Goal: Navigation & Orientation: Find specific page/section

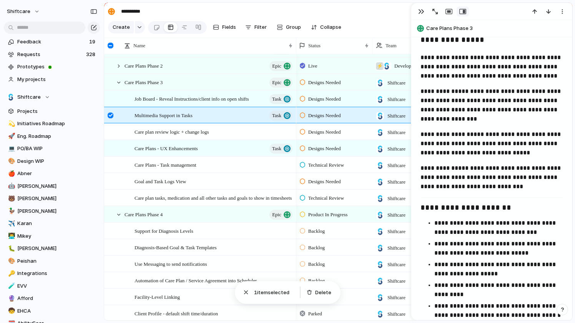
scroll to position [657, 0]
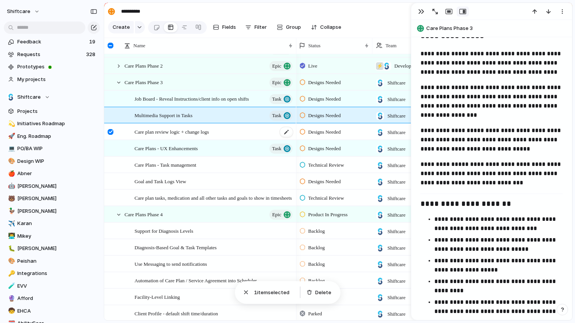
click at [180, 131] on span "Care plan review logic + change logs" at bounding box center [172, 131] width 75 height 9
click at [188, 131] on span "Care plan review logic + change logs" at bounding box center [172, 131] width 75 height 9
click at [141, 138] on div "Care plan review logic + change logs" at bounding box center [214, 132] width 159 height 16
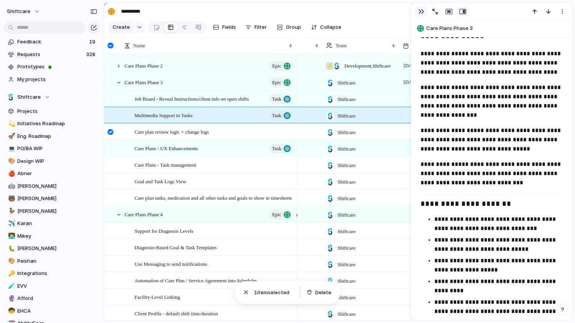
click at [424, 12] on button "button" at bounding box center [421, 12] width 12 height 10
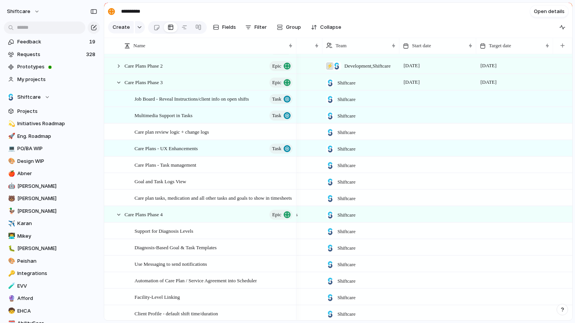
click at [528, 120] on div at bounding box center [515, 115] width 77 height 16
click at [110, 117] on div at bounding box center [111, 116] width 6 height 6
click at [110, 130] on div at bounding box center [111, 132] width 6 height 6
click at [112, 146] on div at bounding box center [111, 149] width 6 height 6
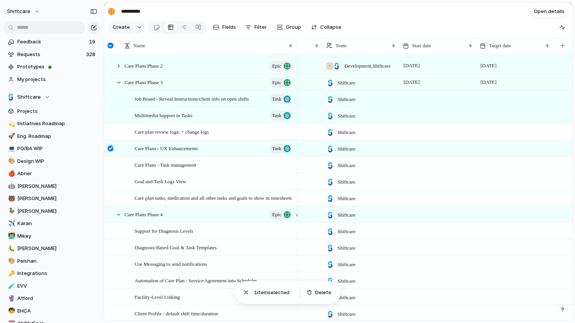
click at [112, 146] on div at bounding box center [111, 149] width 6 height 6
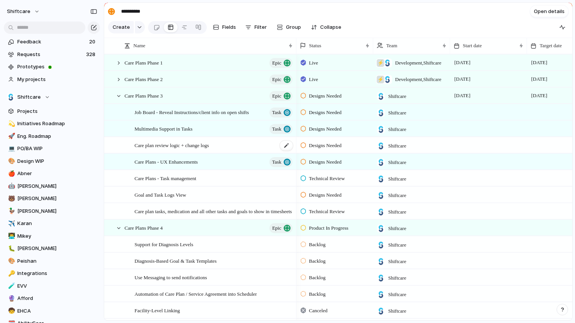
click at [181, 147] on span "Care plan review logic + change logs" at bounding box center [172, 145] width 75 height 9
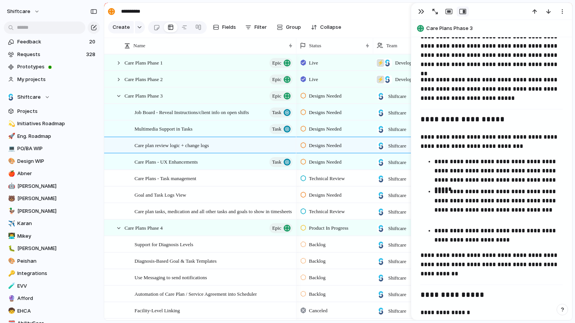
scroll to position [385, 0]
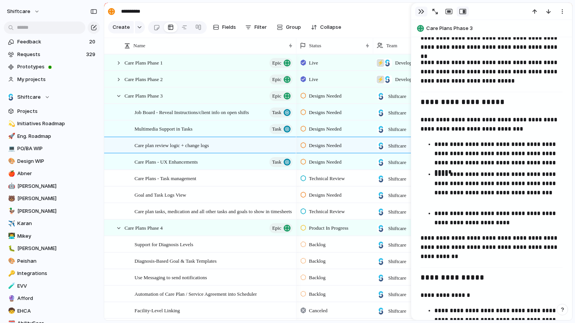
click at [419, 12] on div "button" at bounding box center [421, 11] width 6 height 6
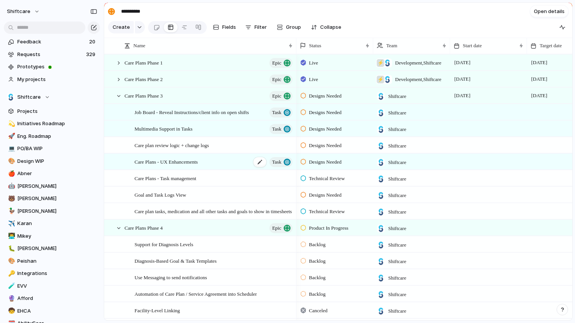
click at [135, 166] on div "Care Plans - UX Enhancements Task" at bounding box center [214, 162] width 159 height 16
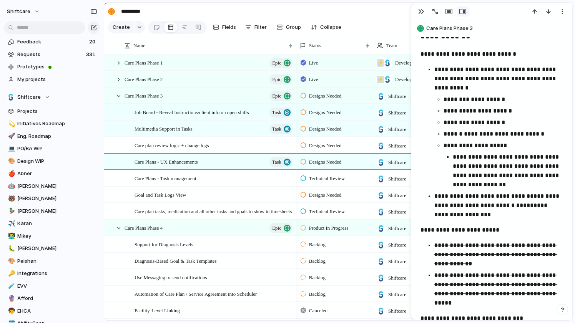
scroll to position [283, 0]
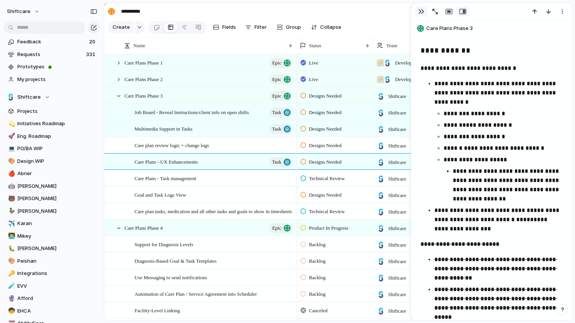
click at [423, 13] on div "button" at bounding box center [421, 11] width 6 height 6
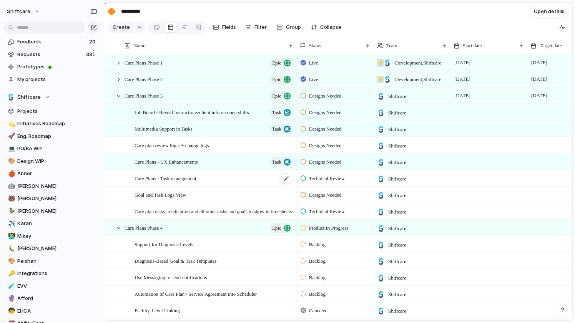
click at [168, 183] on div "Care Plans - Task management" at bounding box center [214, 179] width 159 height 16
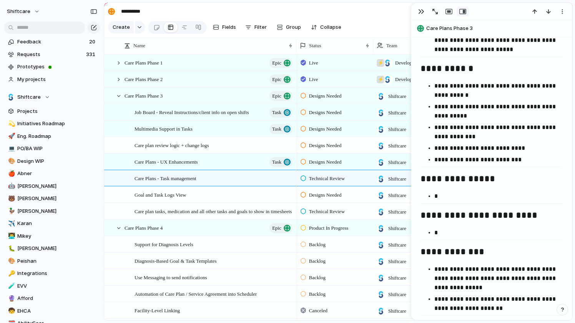
scroll to position [982, 0]
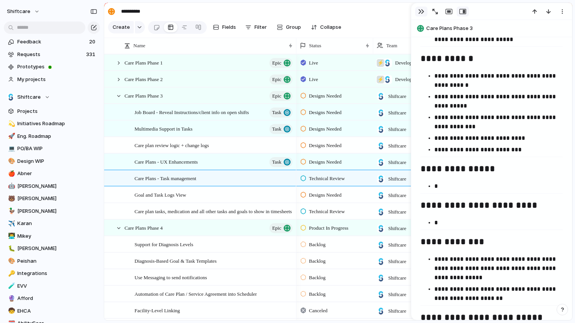
click at [420, 10] on div "button" at bounding box center [421, 11] width 6 height 6
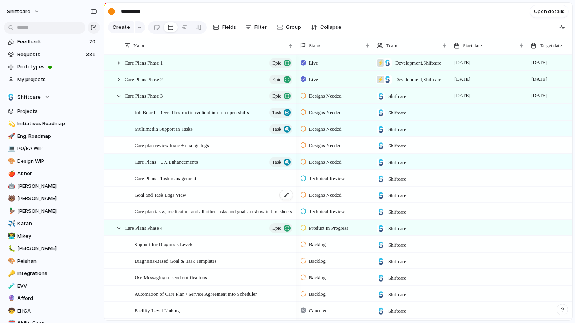
click at [195, 197] on div "Goal and Task Logs View" at bounding box center [214, 195] width 159 height 16
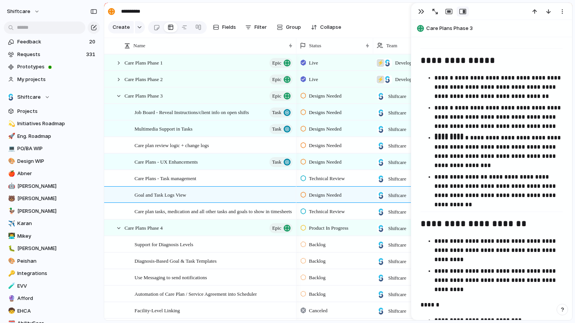
scroll to position [761, 0]
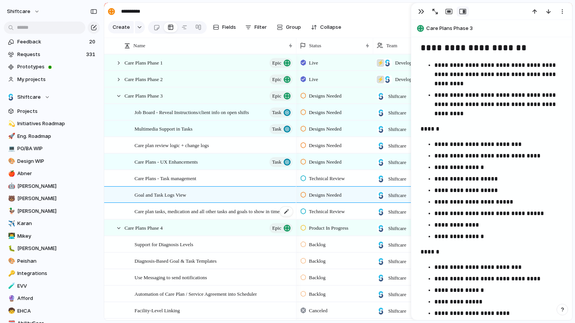
click at [152, 208] on span "Care plan tasks, medication and all other tasks and goals to show in timesheets" at bounding box center [213, 211] width 157 height 9
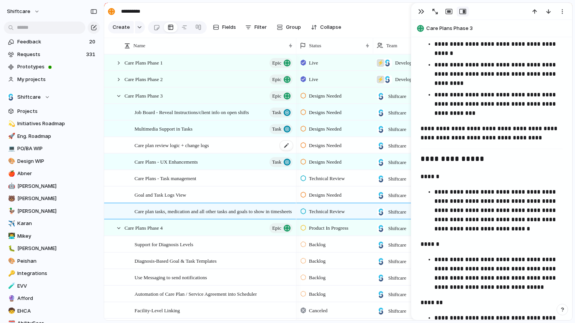
scroll to position [37, 0]
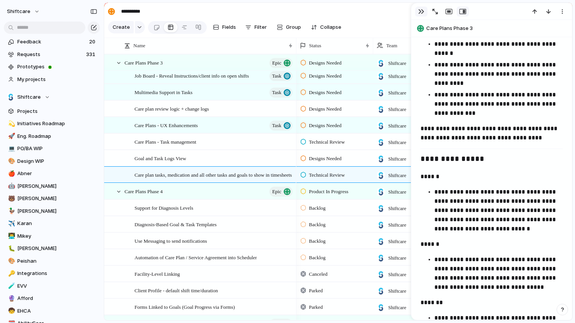
click at [421, 11] on div "button" at bounding box center [421, 11] width 6 height 6
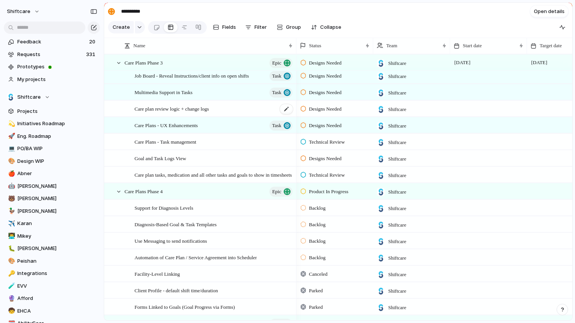
click at [172, 111] on span "Care plan review logic + change logs" at bounding box center [172, 108] width 75 height 9
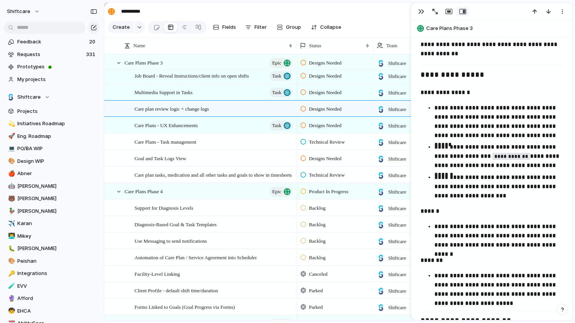
scroll to position [589, 0]
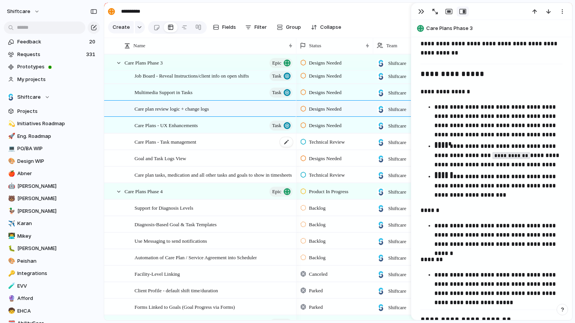
click at [224, 142] on div "Care Plans - Task management" at bounding box center [214, 142] width 159 height 16
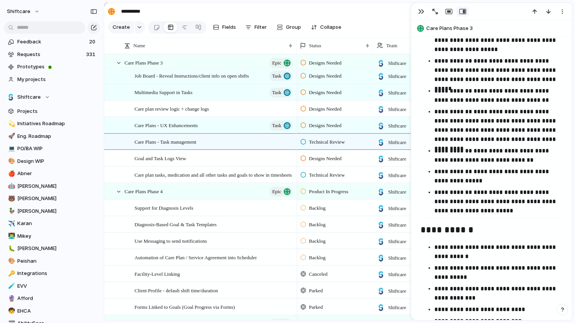
scroll to position [827, 0]
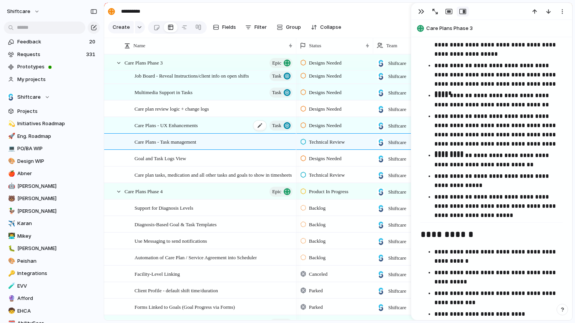
click at [209, 127] on div "Care Plans - UX Enhancements Task" at bounding box center [214, 126] width 159 height 16
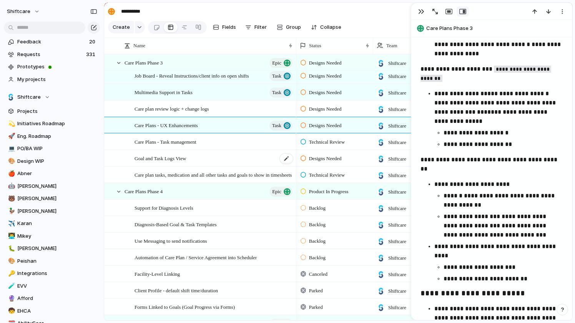
click at [213, 163] on div "Goal and Task Logs View" at bounding box center [214, 159] width 159 height 16
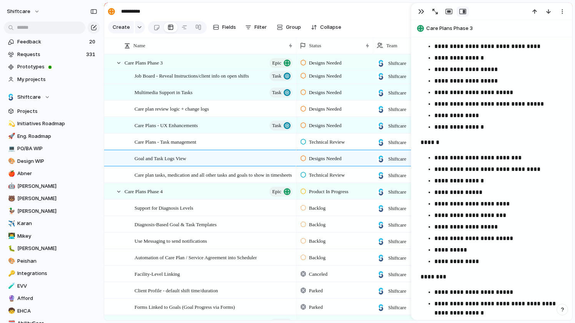
click at [210, 131] on div "Care Plans - UX Enhancements Task" at bounding box center [214, 126] width 159 height 16
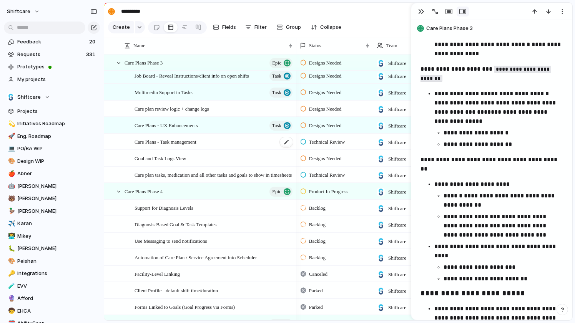
click at [208, 141] on div "Care Plans - Task management" at bounding box center [214, 142] width 159 height 16
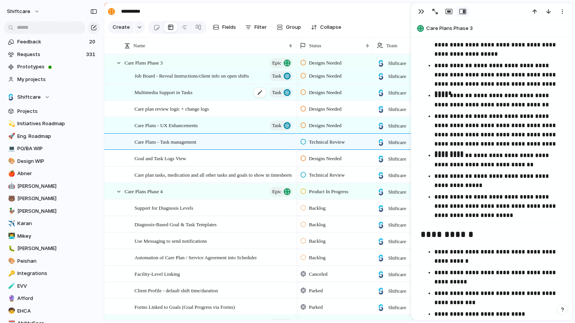
click at [190, 92] on span "Multimedia Support in Tasks" at bounding box center [164, 92] width 58 height 9
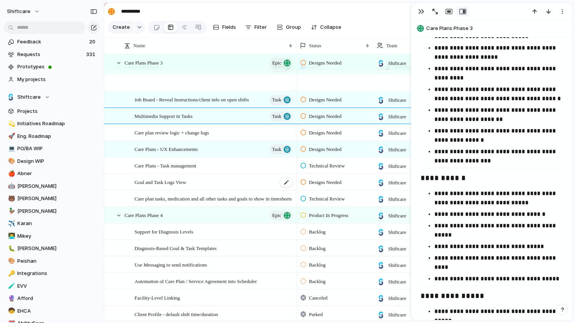
scroll to position [9, 0]
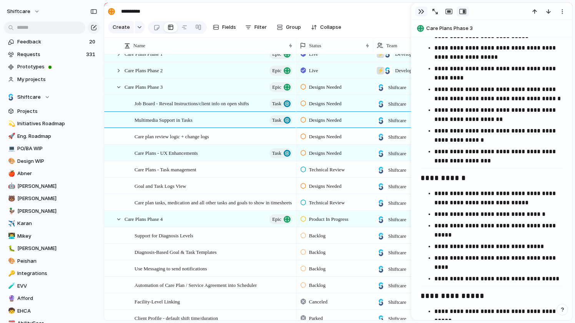
click at [422, 12] on div "button" at bounding box center [421, 11] width 6 height 6
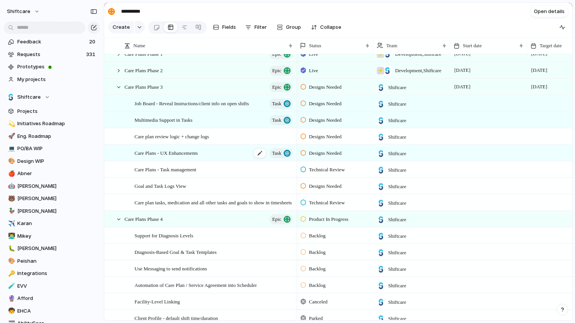
click at [193, 153] on span "Care Plans - UX Enhancements" at bounding box center [166, 152] width 63 height 9
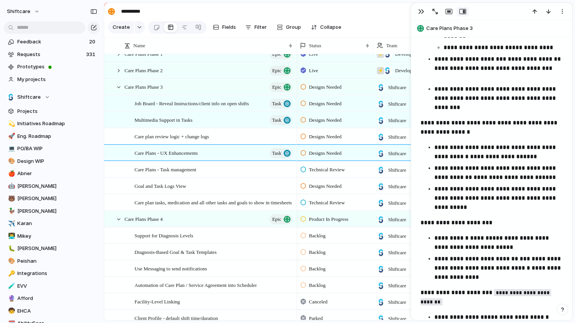
scroll to position [658, 0]
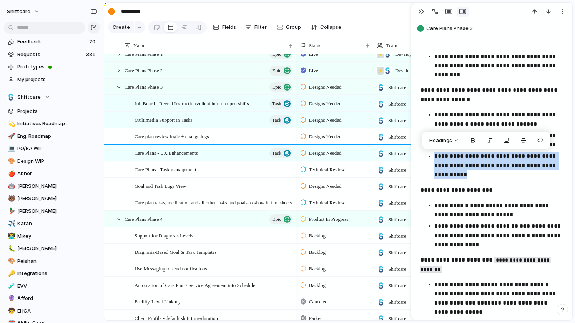
drag, startPoint x: 435, startPoint y: 157, endPoint x: 465, endPoint y: 175, distance: 34.8
click at [465, 175] on p "**********" at bounding box center [499, 166] width 128 height 28
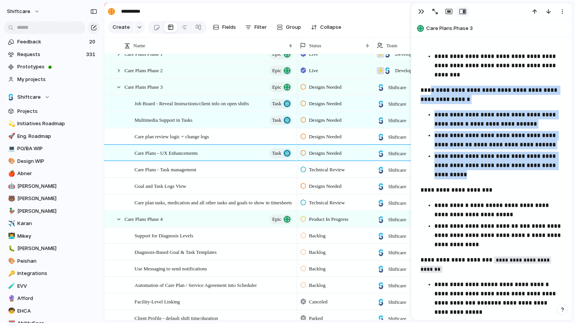
drag, startPoint x: 428, startPoint y: 89, endPoint x: 475, endPoint y: 172, distance: 95.6
click at [475, 172] on div "**********" at bounding box center [492, 167] width 142 height 995
